Goal: Complete application form

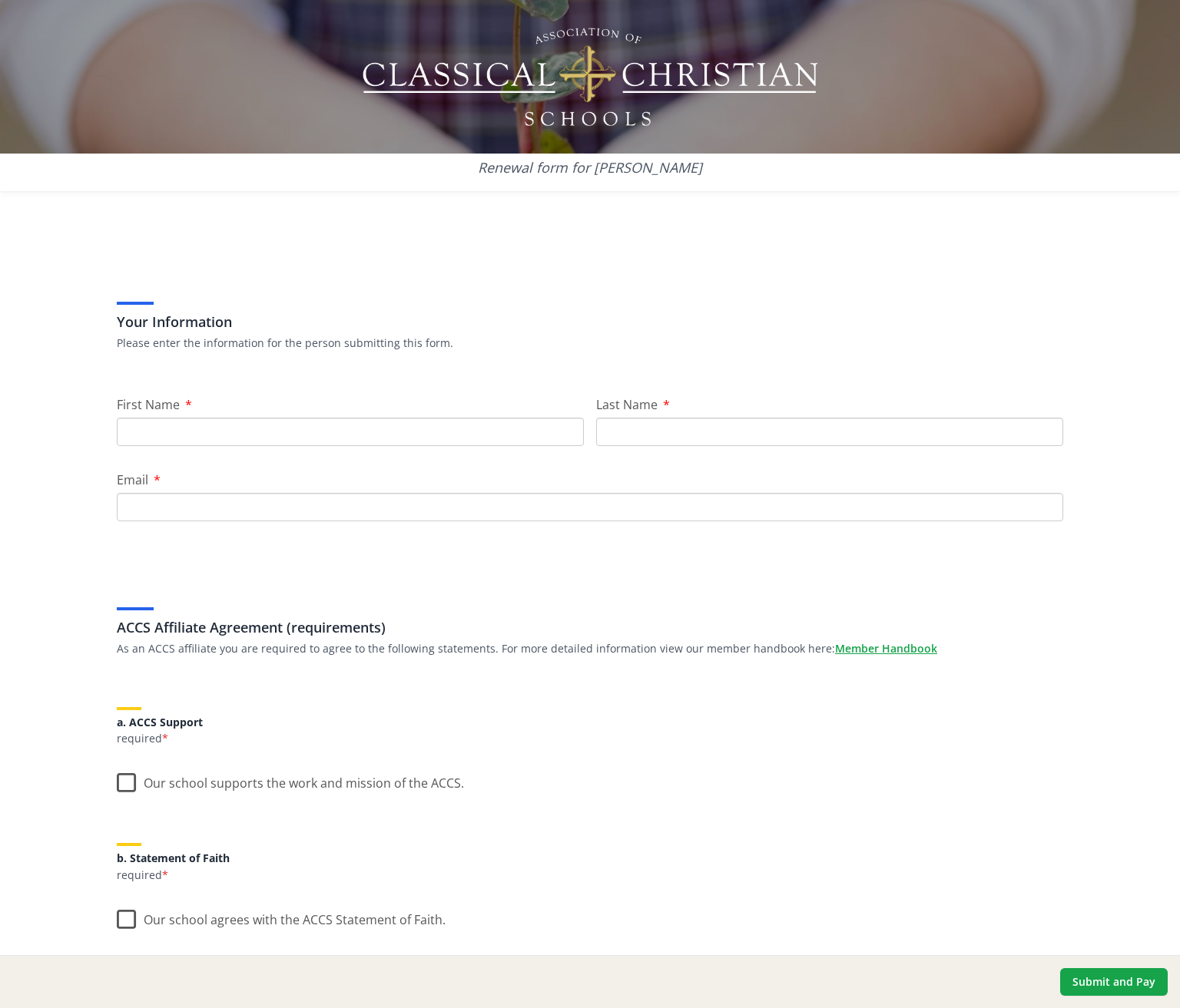
click at [220, 434] on input "First Name" at bounding box center [350, 431] width 467 height 28
type input "test"
click at [629, 431] on input "Last Name" at bounding box center [829, 431] width 467 height 28
type input "test"
click at [333, 516] on input "Email" at bounding box center [590, 506] width 946 height 28
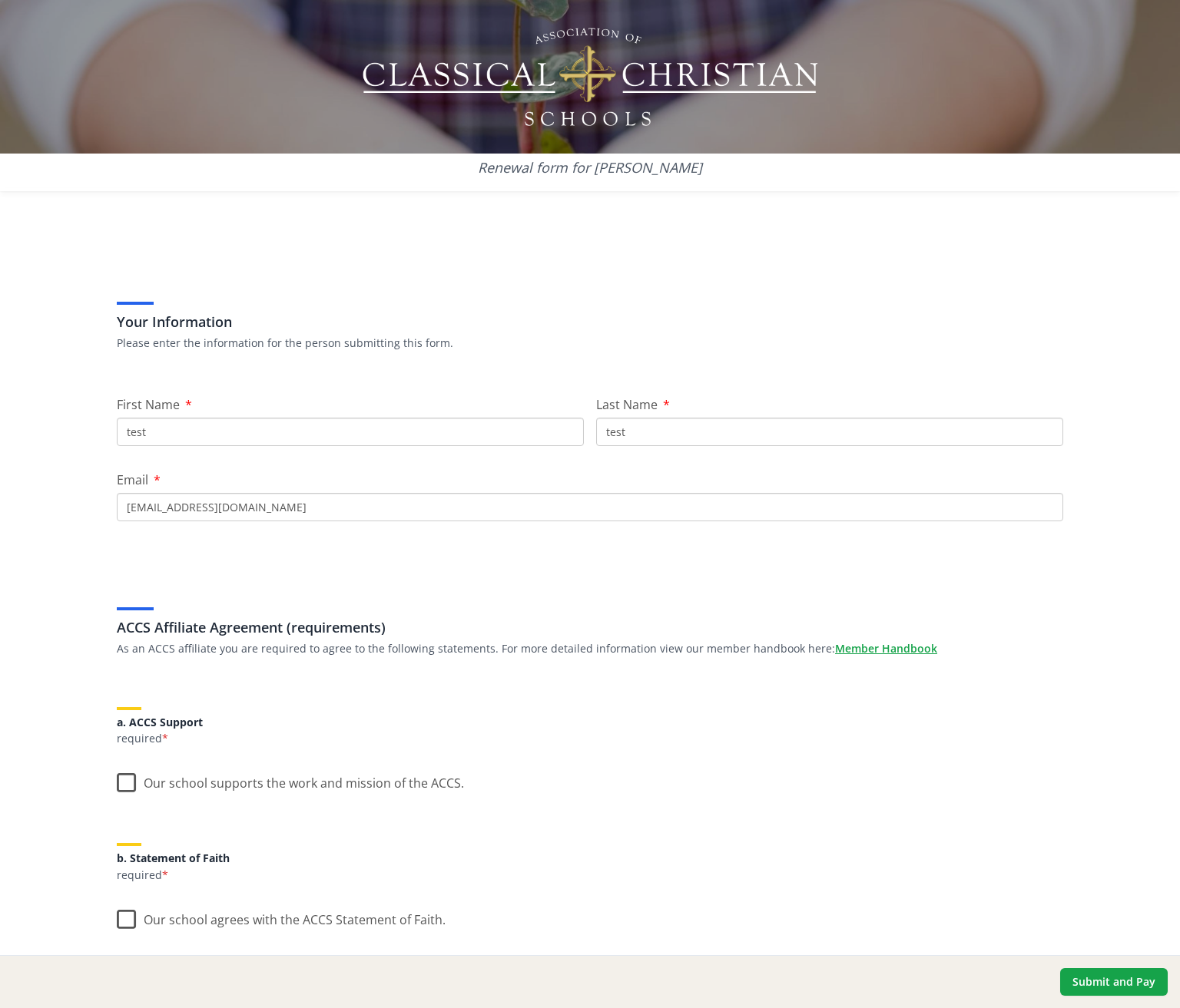
scroll to position [186, 0]
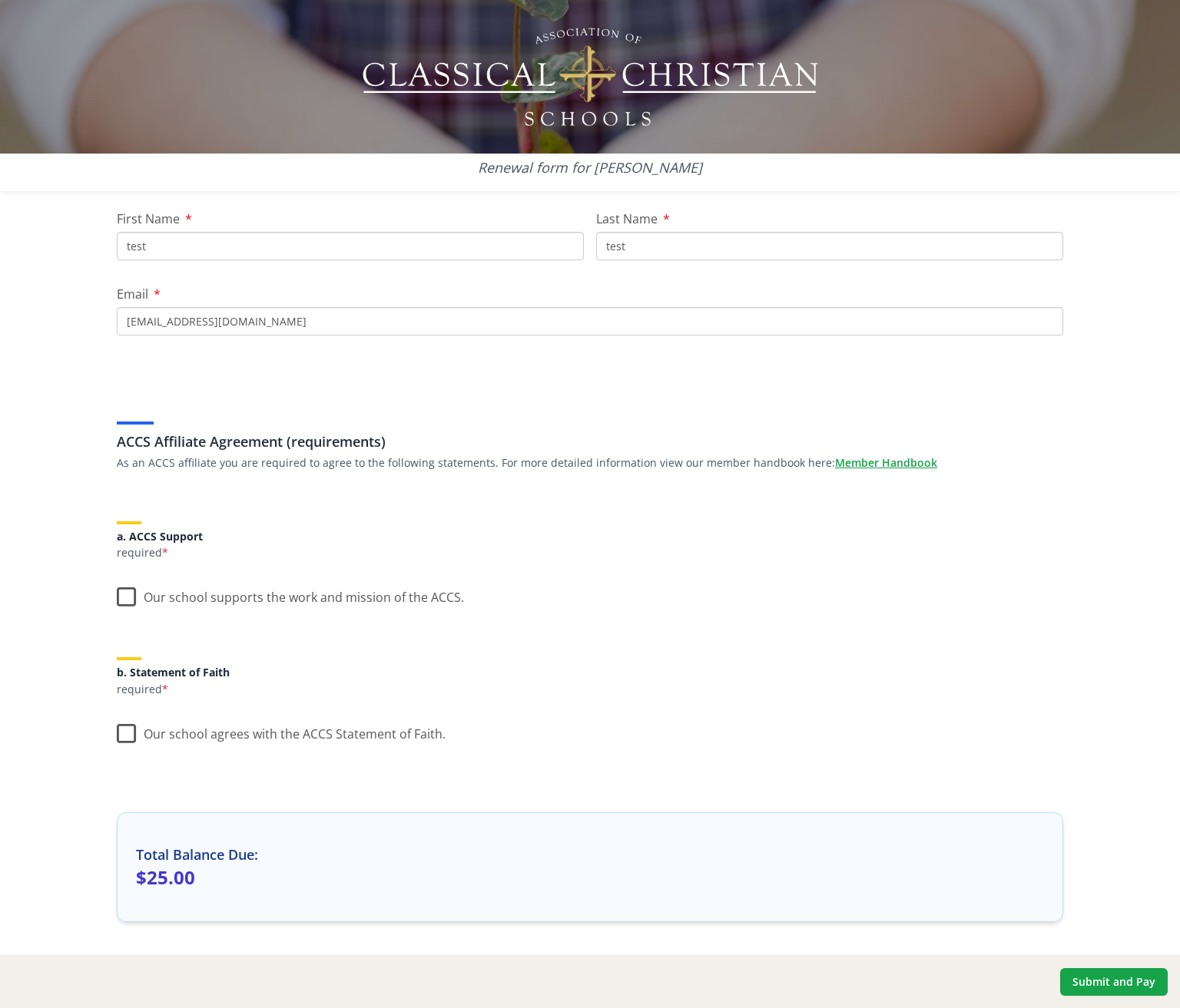
type input "[EMAIL_ADDRESS][DOMAIN_NAME]"
click at [118, 594] on label "Our school supports the work and mission of the ACCS." at bounding box center [290, 594] width 347 height 33
click at [0, 0] on input "Our school supports the work and mission of the ACCS." at bounding box center [0, 0] width 0 height 0
click at [124, 730] on label "Our school agrees with the ACCS Statement of Faith." at bounding box center [281, 731] width 329 height 33
click at [0, 0] on input "Our school agrees with the ACCS Statement of Faith." at bounding box center [0, 0] width 0 height 0
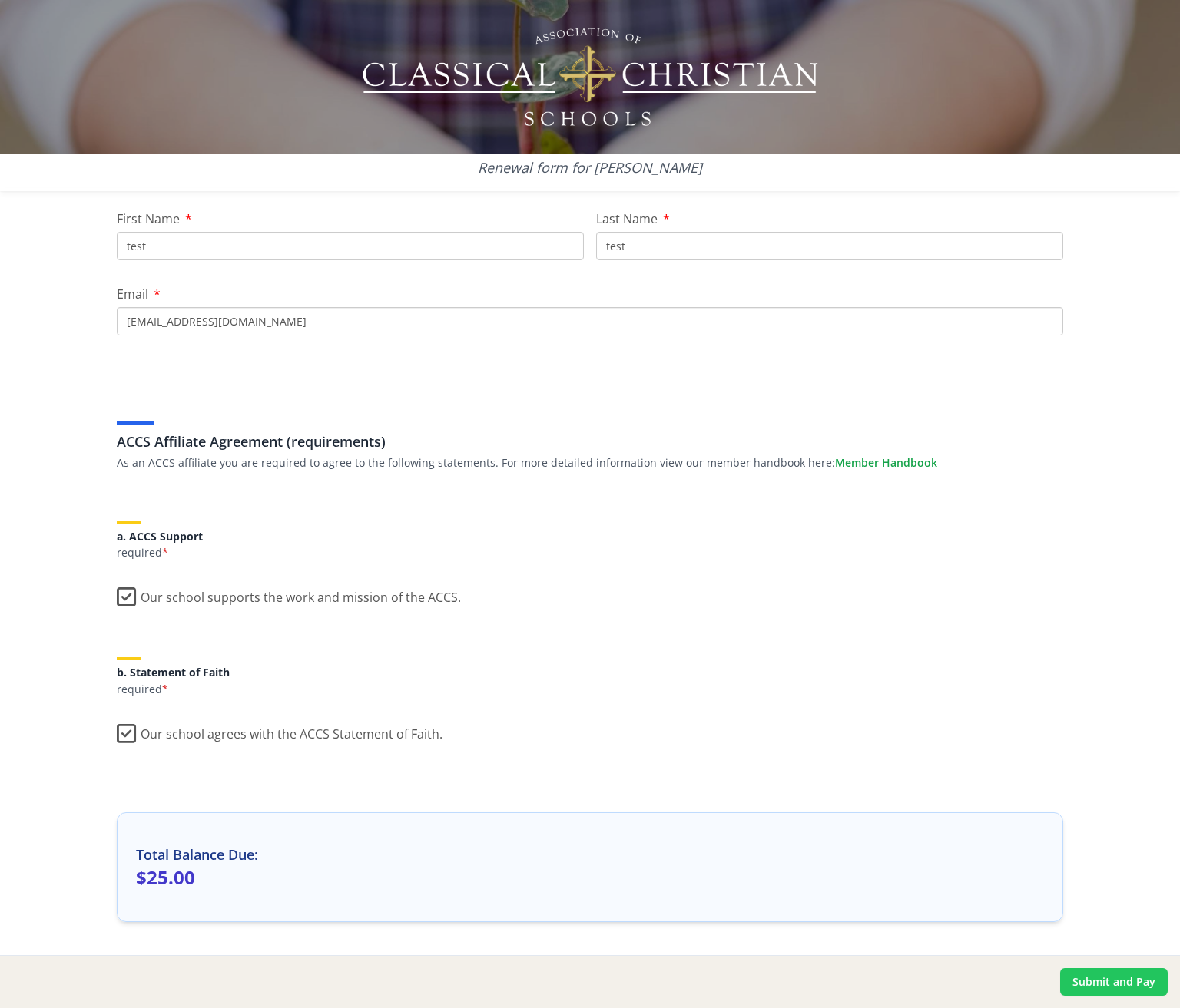
click at [1094, 977] on button "Submit and Pay" at bounding box center [1113, 982] width 107 height 28
